Goal: Information Seeking & Learning: Learn about a topic

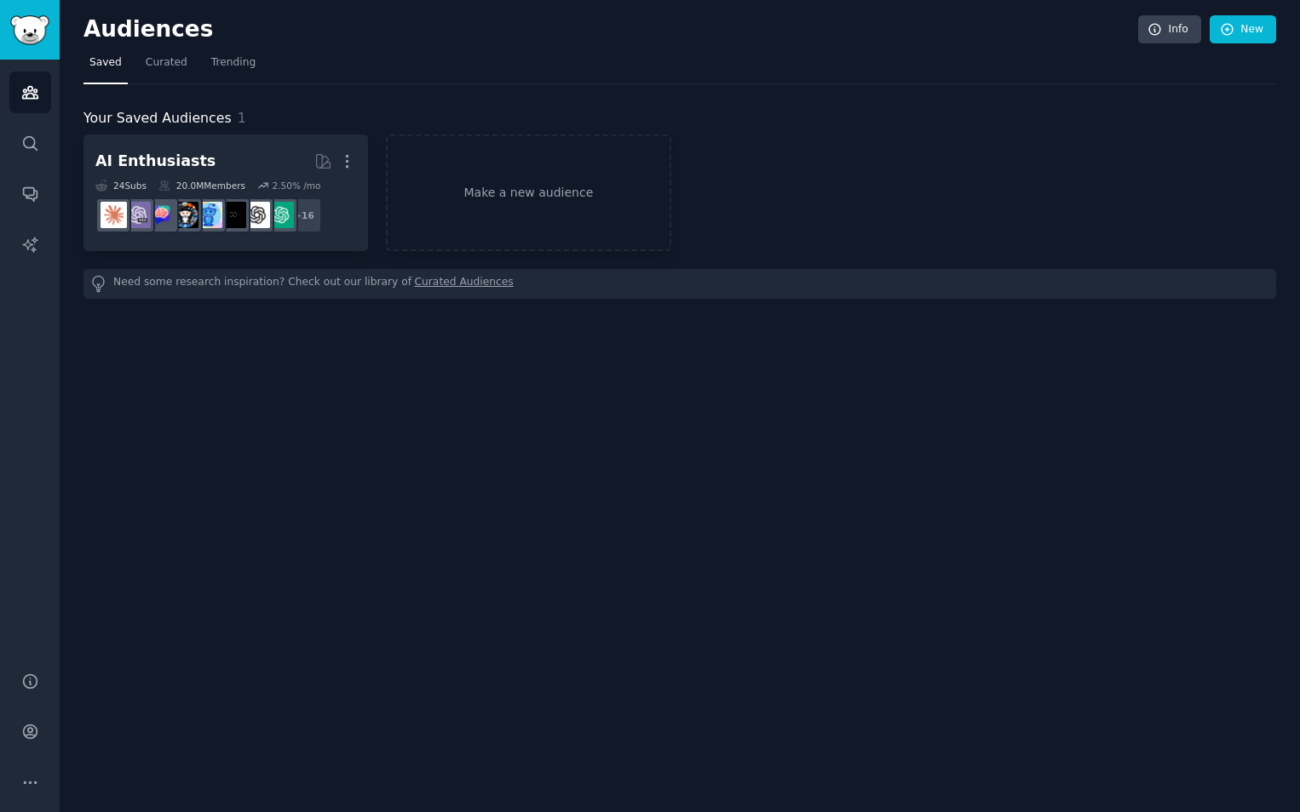
click at [433, 280] on link "Curated Audiences" at bounding box center [464, 284] width 99 height 18
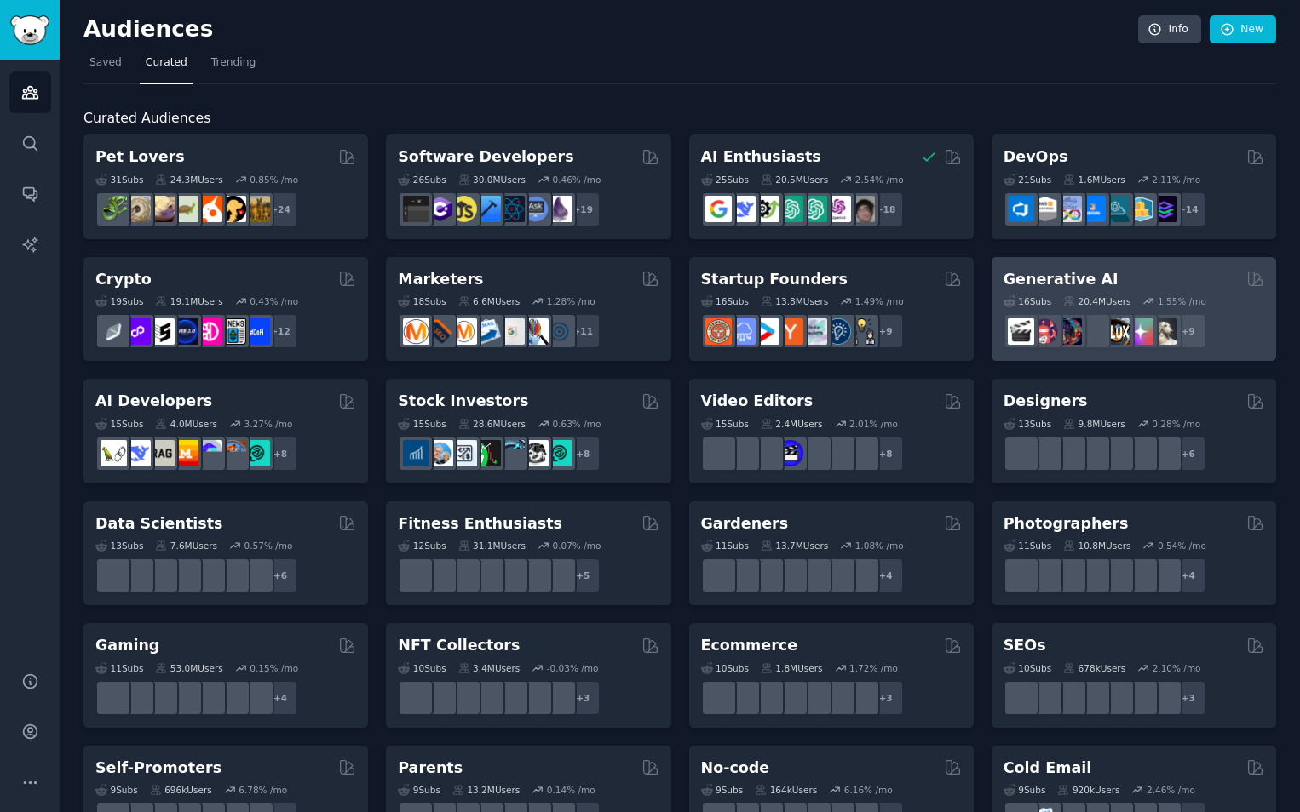
click at [1086, 309] on div "16 Sub s 20.4M Users 1.55 % /mo + 9" at bounding box center [1133, 320] width 261 height 60
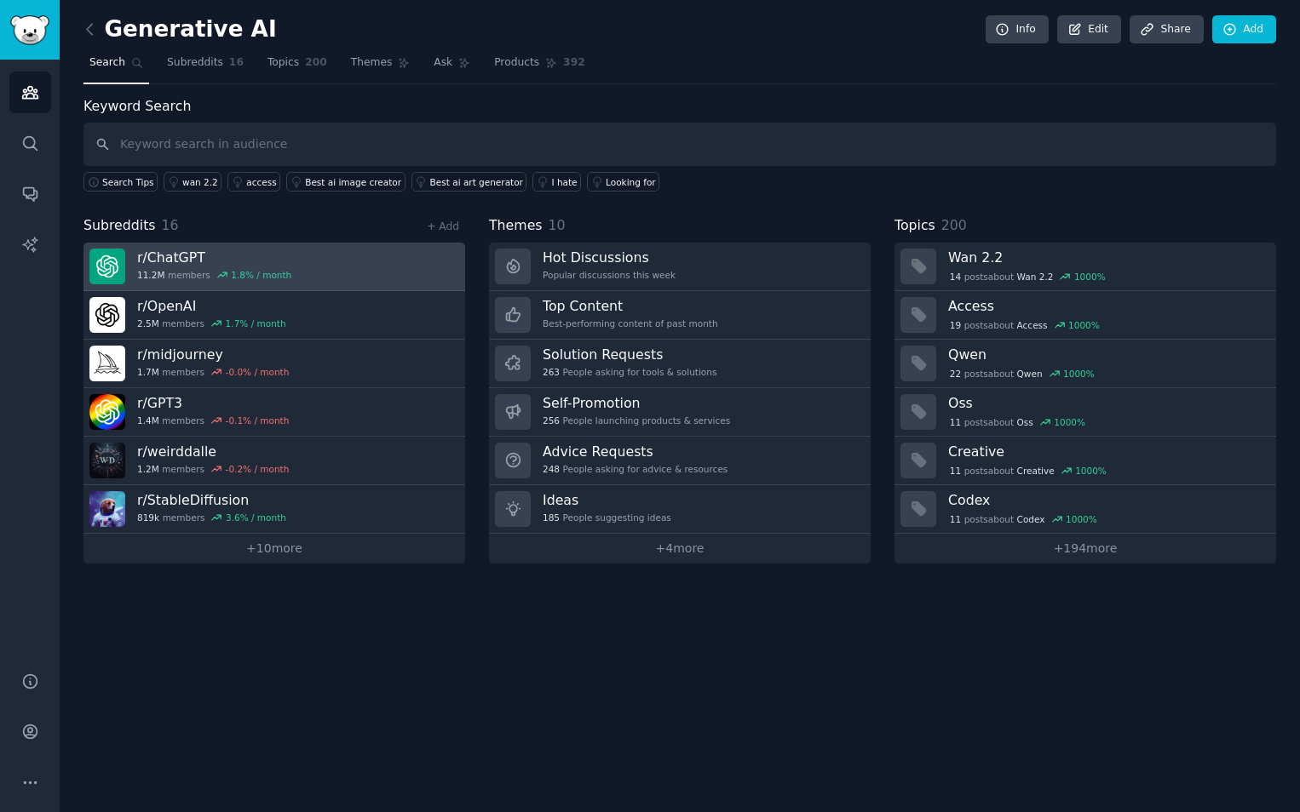
click at [325, 266] on link "r/ ChatGPT 11.2M members 1.8 % / month" at bounding box center [274, 267] width 382 height 49
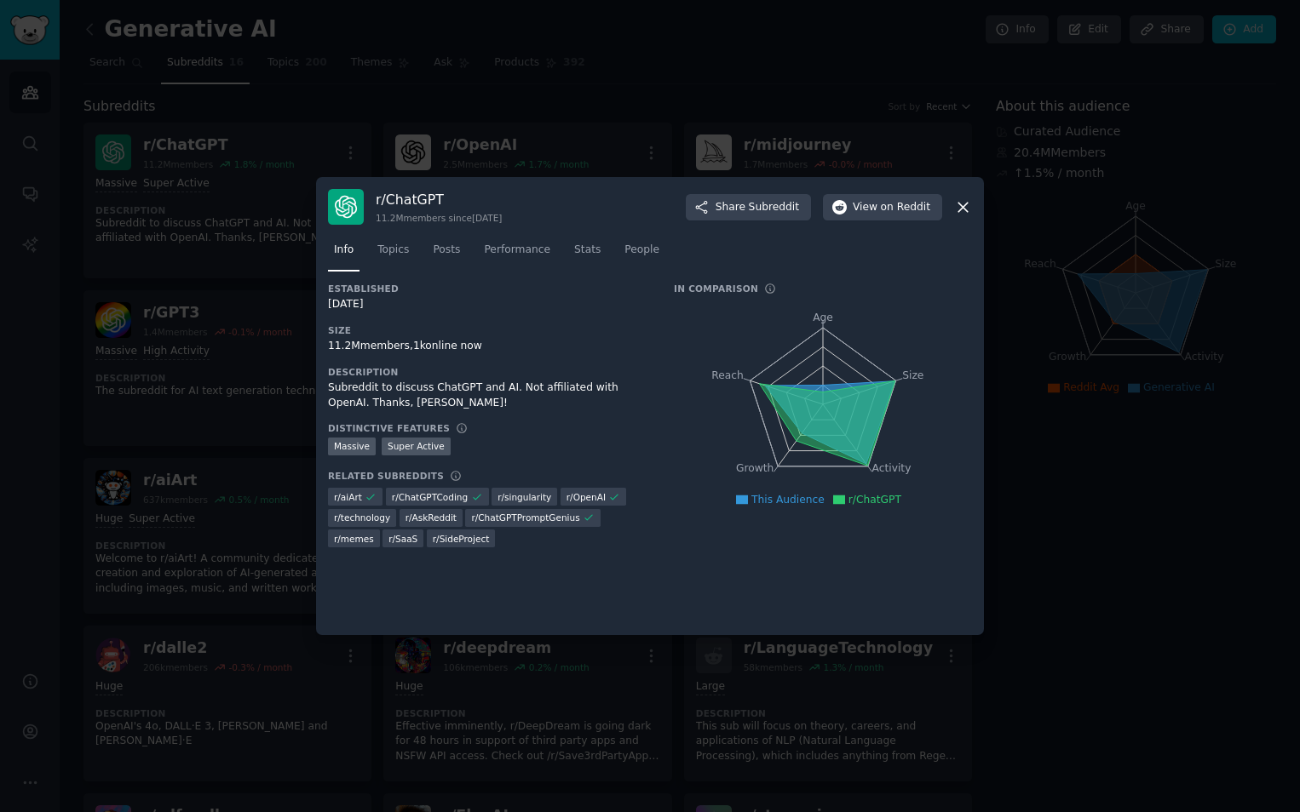
click at [962, 205] on icon at bounding box center [963, 207] width 18 height 18
